Goal: Find specific page/section: Find specific page/section

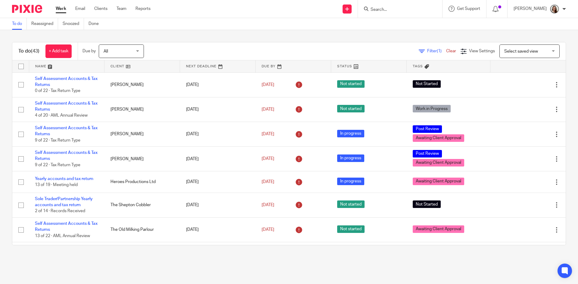
drag, startPoint x: 401, startPoint y: 17, endPoint x: 397, endPoint y: 6, distance: 11.9
click at [401, 17] on div at bounding box center [400, 9] width 84 height 18
drag, startPoint x: 397, startPoint y: 6, endPoint x: 399, endPoint y: 0, distance: 6.1
click at [396, 7] on form at bounding box center [402, 9] width 64 height 8
click at [400, 11] on input "Search" at bounding box center [397, 9] width 54 height 5
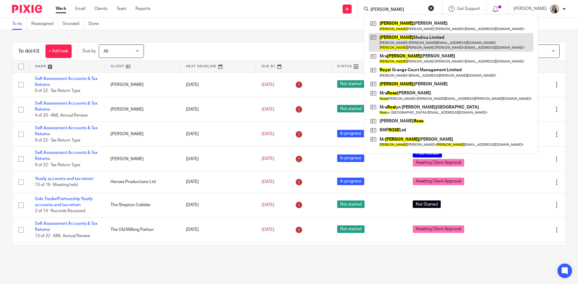
type input "rosa"
click at [415, 48] on link at bounding box center [451, 42] width 165 height 19
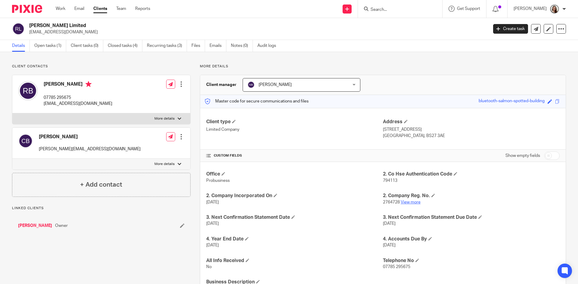
click at [407, 201] on link "View more" at bounding box center [411, 202] width 20 height 4
